Goal: Transaction & Acquisition: Purchase product/service

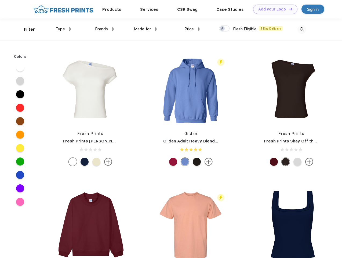
click at [274, 9] on link "Add your Logo Design Tool" at bounding box center [275, 9] width 44 height 9
click at [0, 0] on div "Design Tool" at bounding box center [0, 0] width 0 height 0
click at [288, 9] on link "Add your Logo Design Tool" at bounding box center [275, 9] width 44 height 9
click at [26, 29] on div "Filter" at bounding box center [29, 29] width 11 height 6
click at [63, 29] on span "Type" at bounding box center [60, 29] width 9 height 5
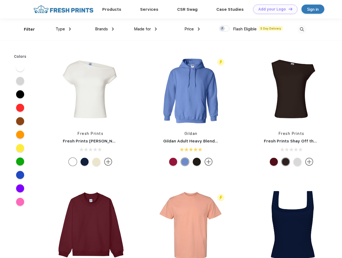
click at [105, 29] on span "Brands" at bounding box center [101, 29] width 13 height 5
click at [146, 29] on span "Made for" at bounding box center [142, 29] width 17 height 5
click at [192, 29] on span "Price" at bounding box center [189, 29] width 9 height 5
click at [225, 29] on div at bounding box center [224, 29] width 10 height 6
click at [223, 29] on input "checkbox" at bounding box center [220, 26] width 3 height 3
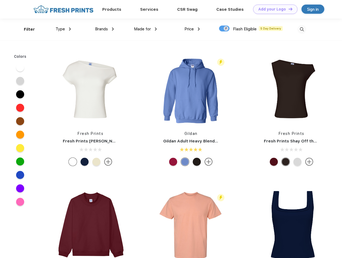
click at [302, 29] on img at bounding box center [302, 29] width 9 height 9
